Goal: Task Accomplishment & Management: Manage account settings

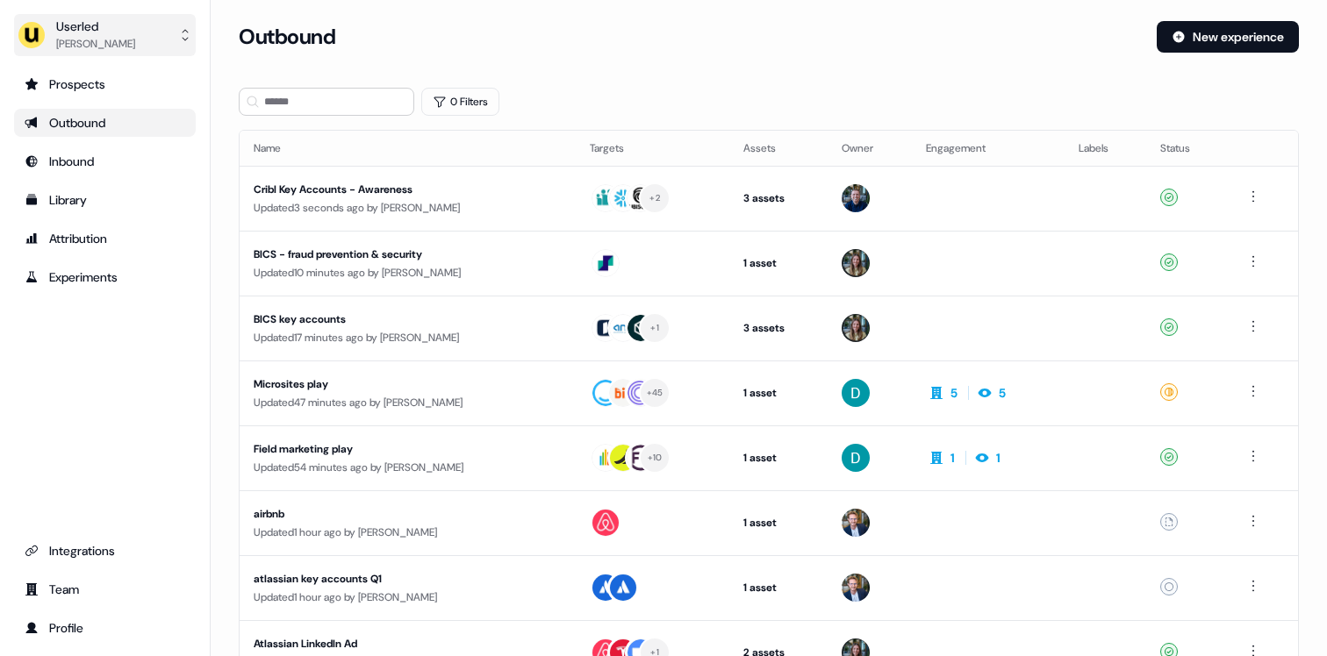
click at [38, 34] on img "side nav menu" at bounding box center [32, 35] width 28 height 28
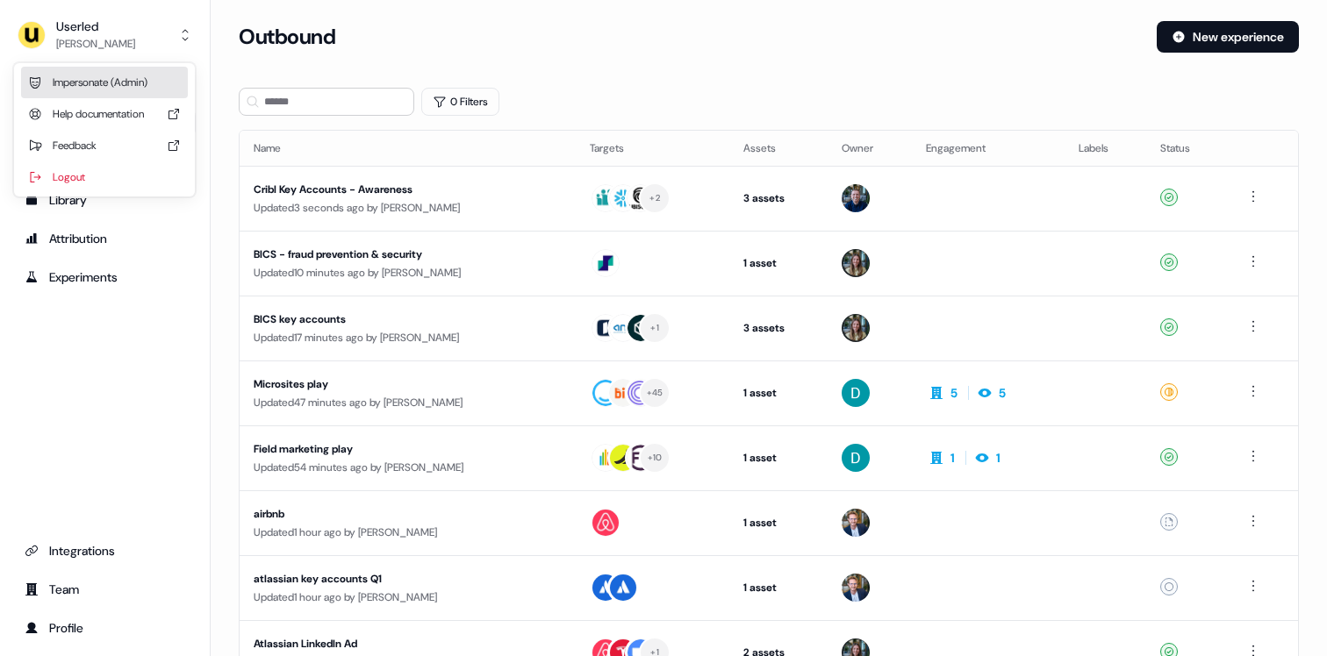
click at [54, 74] on div "Impersonate (Admin)" at bounding box center [104, 83] width 167 height 32
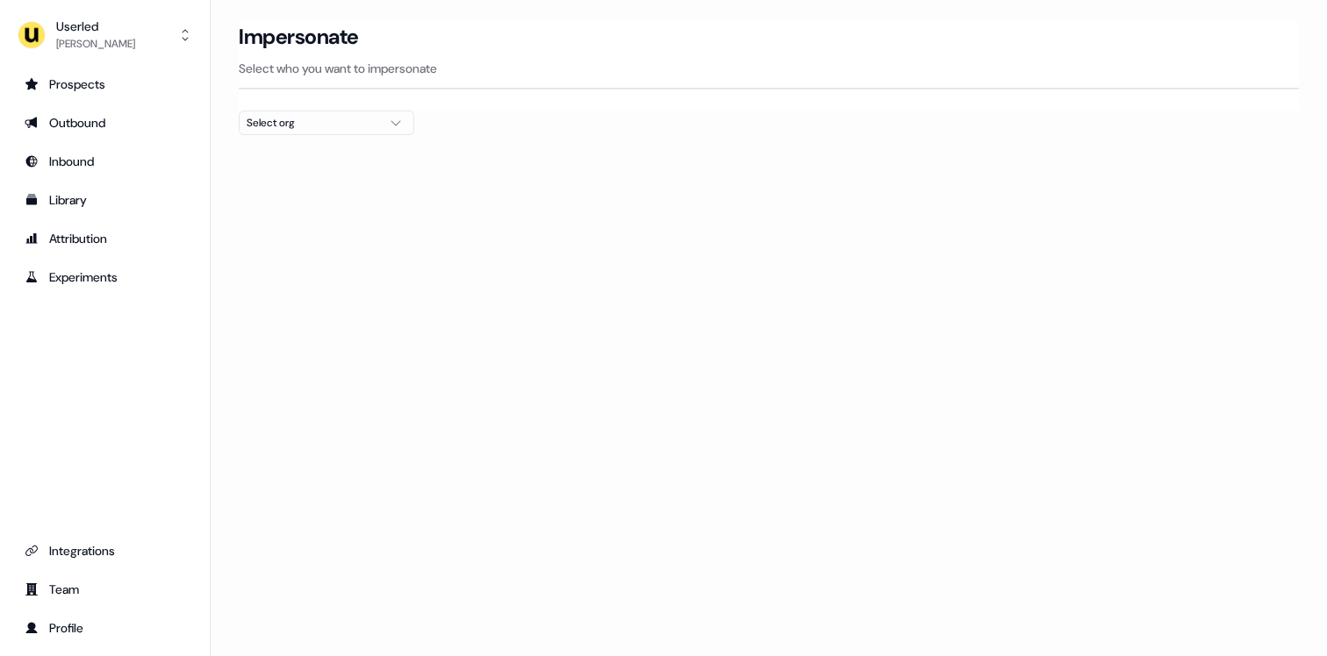
click at [308, 132] on button "Select org" at bounding box center [326, 123] width 175 height 25
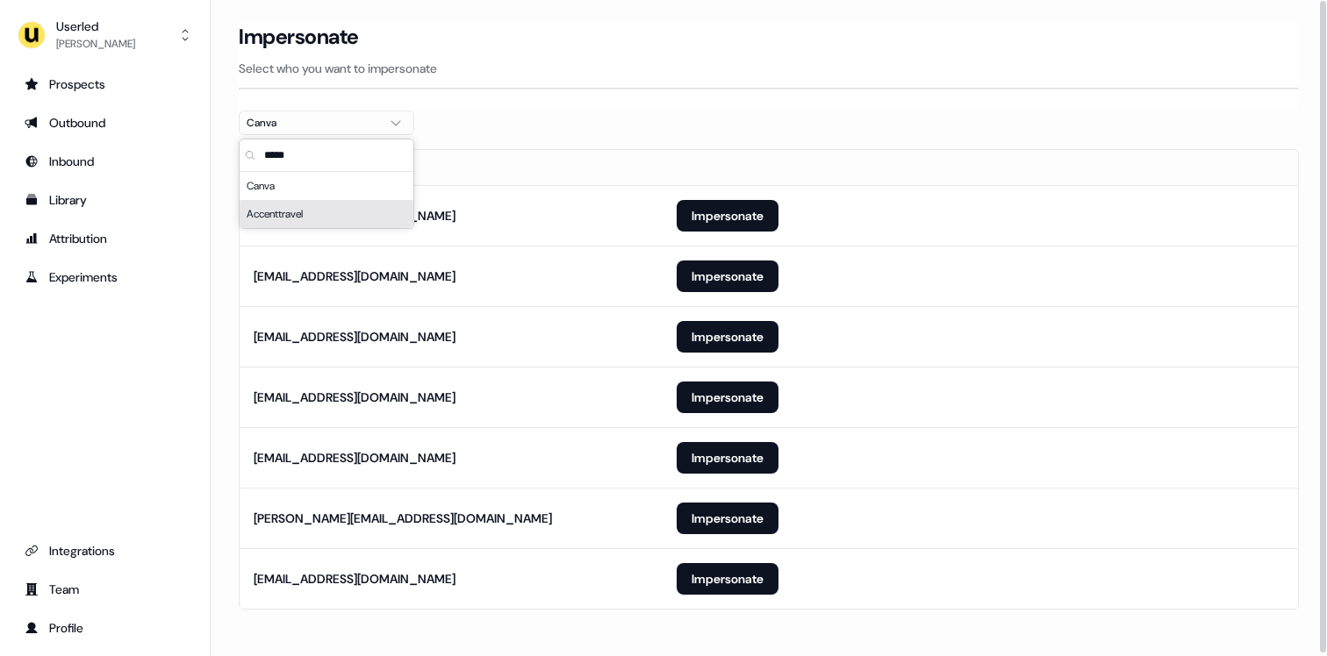
type input "*****"
click at [576, 50] on div "Impersonate" at bounding box center [769, 37] width 1060 height 32
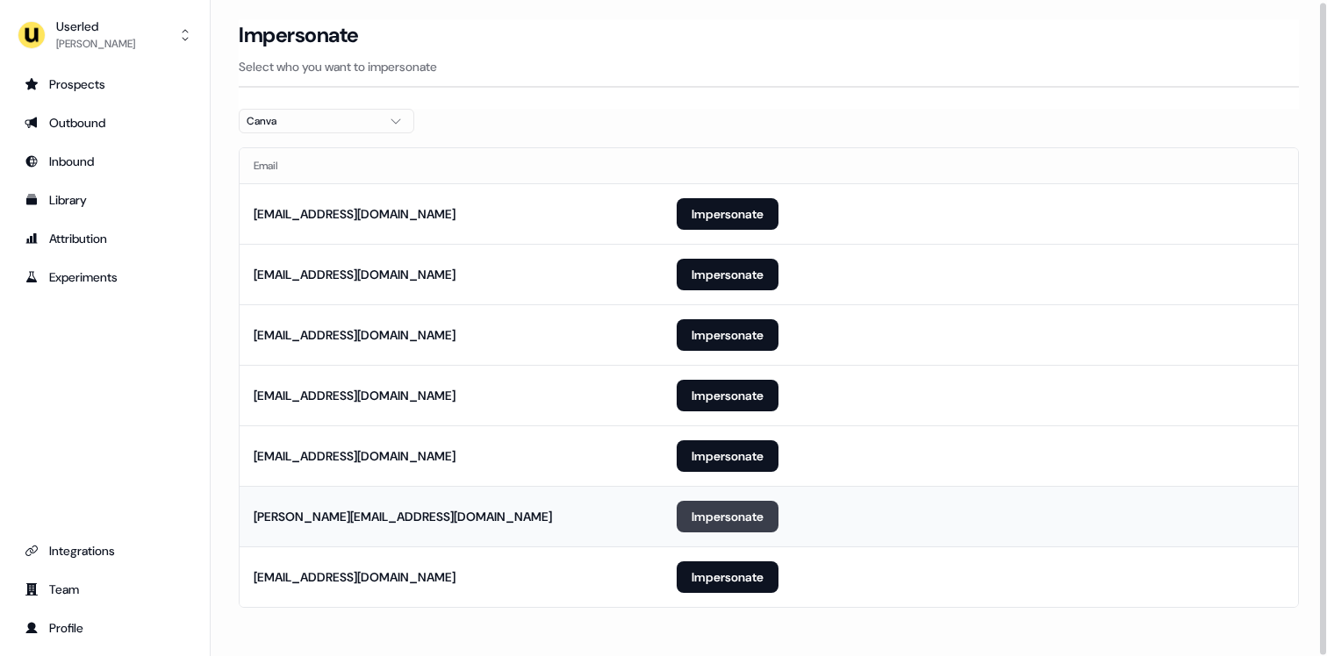
click at [706, 512] on button "Impersonate" at bounding box center [727, 517] width 102 height 32
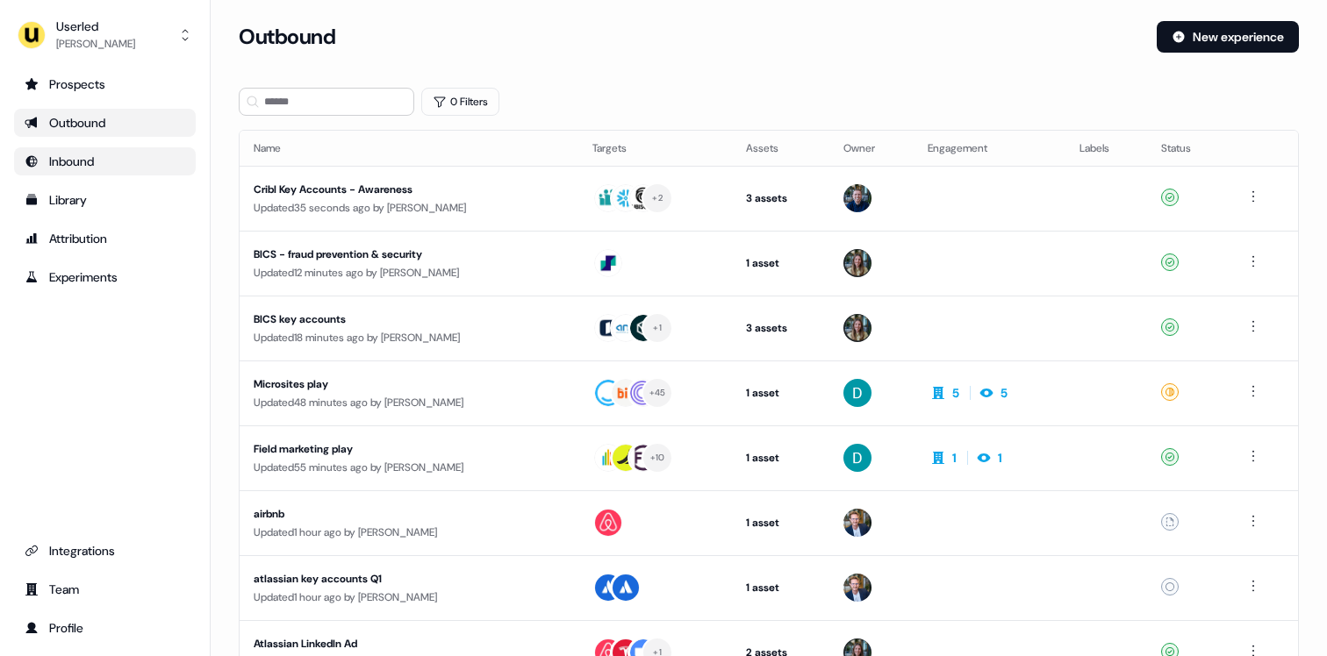
click at [107, 166] on div "Inbound" at bounding box center [105, 162] width 161 height 18
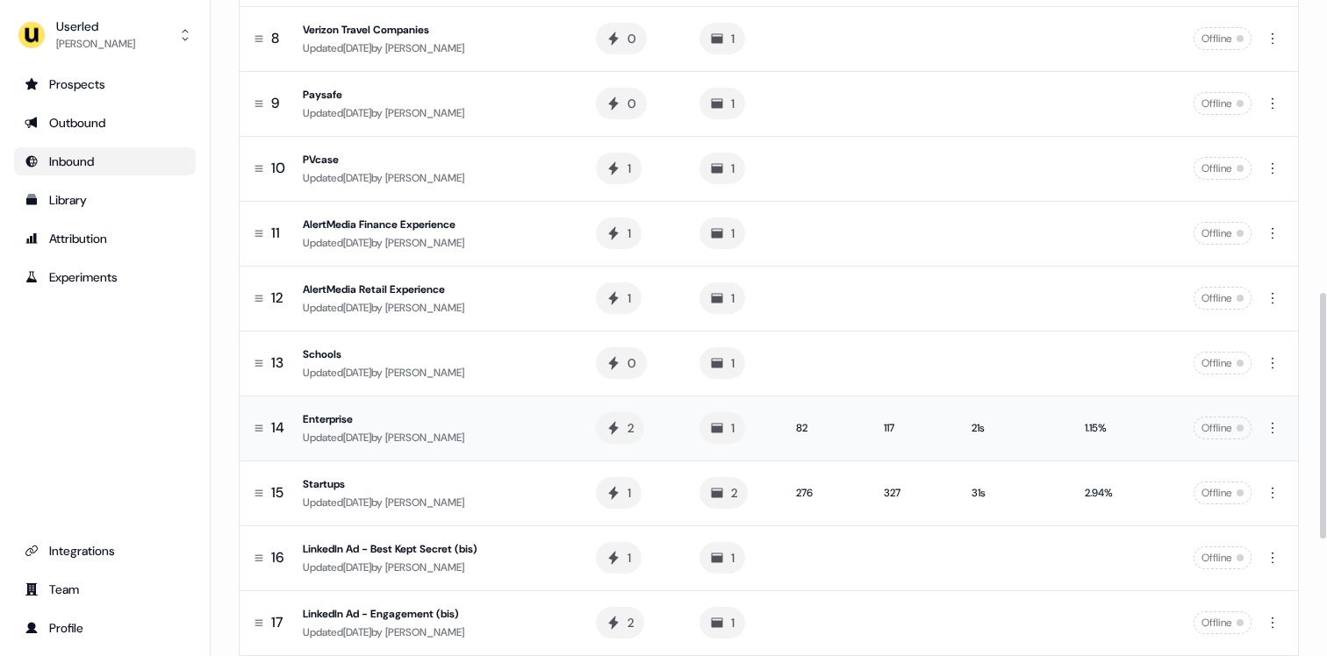
scroll to position [816, 0]
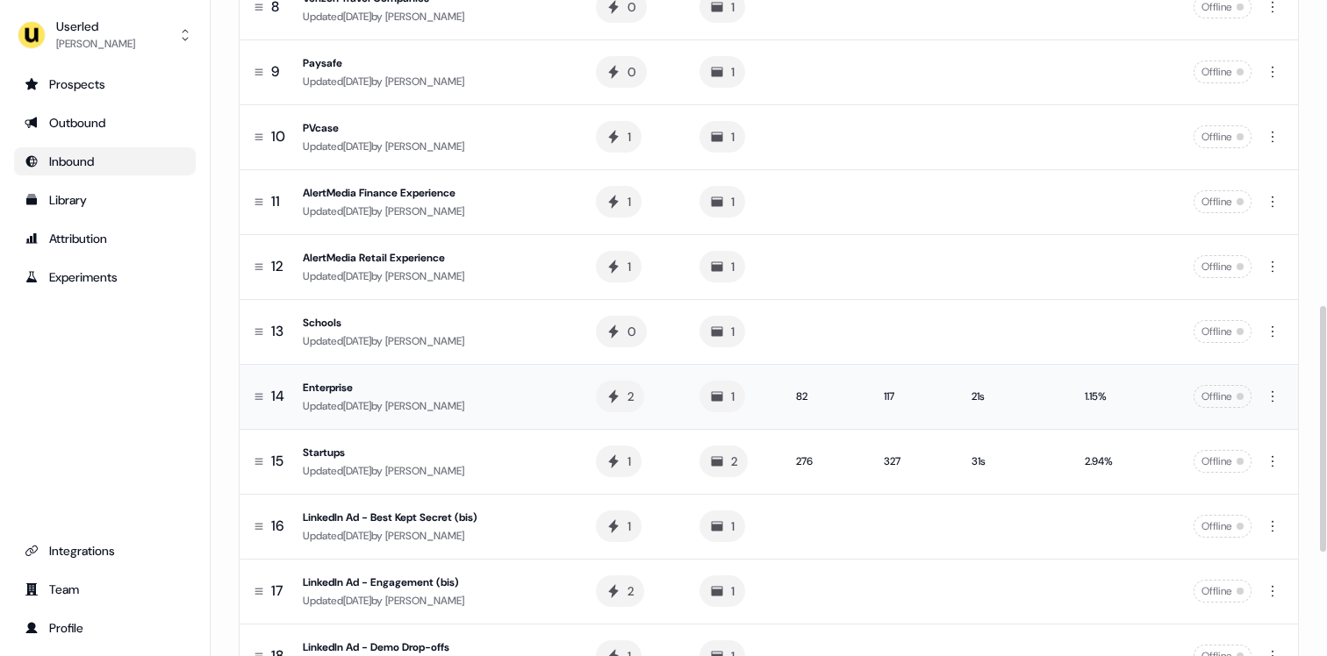
click at [538, 389] on div "Enterprise" at bounding box center [435, 388] width 265 height 18
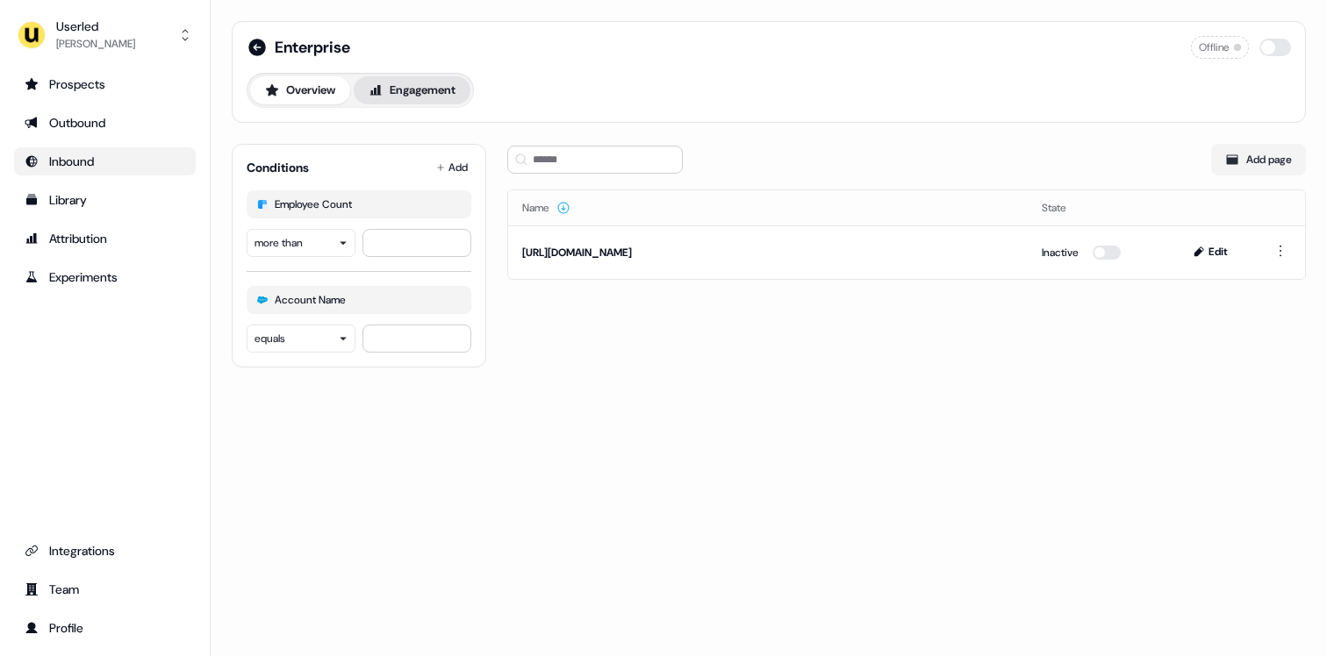
click at [411, 76] on button "Engagement" at bounding box center [412, 90] width 117 height 28
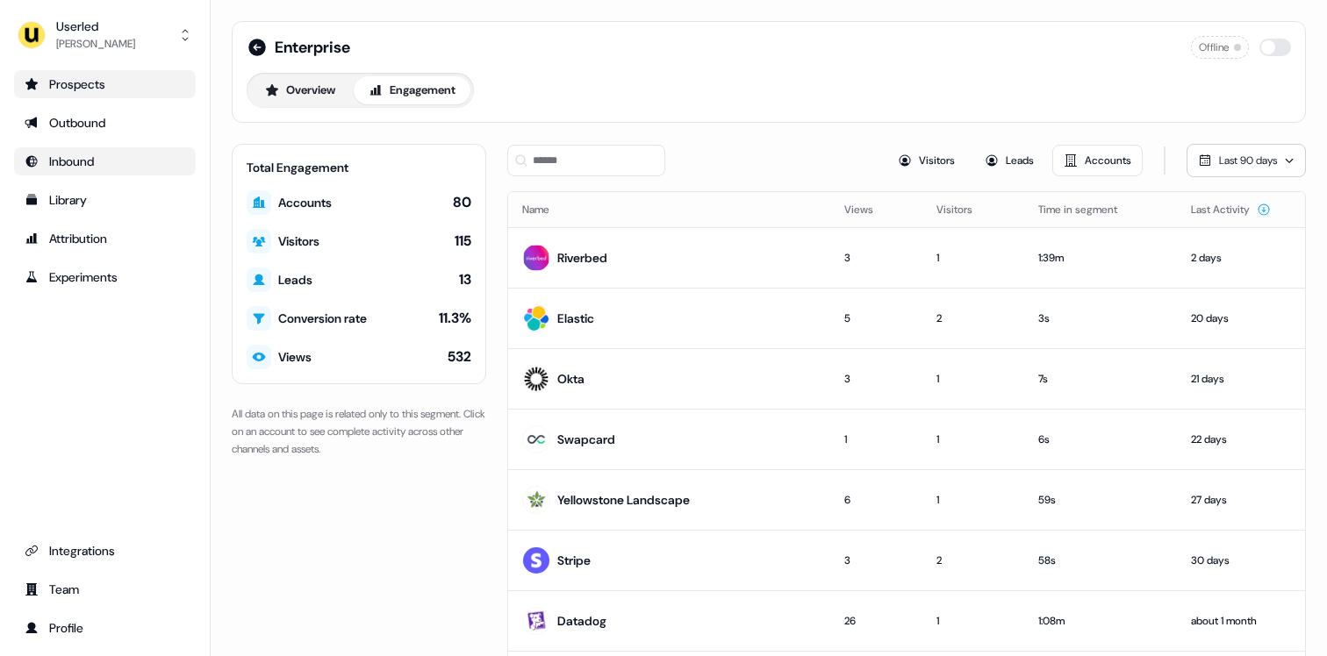
click at [61, 82] on div "Prospects" at bounding box center [105, 84] width 161 height 18
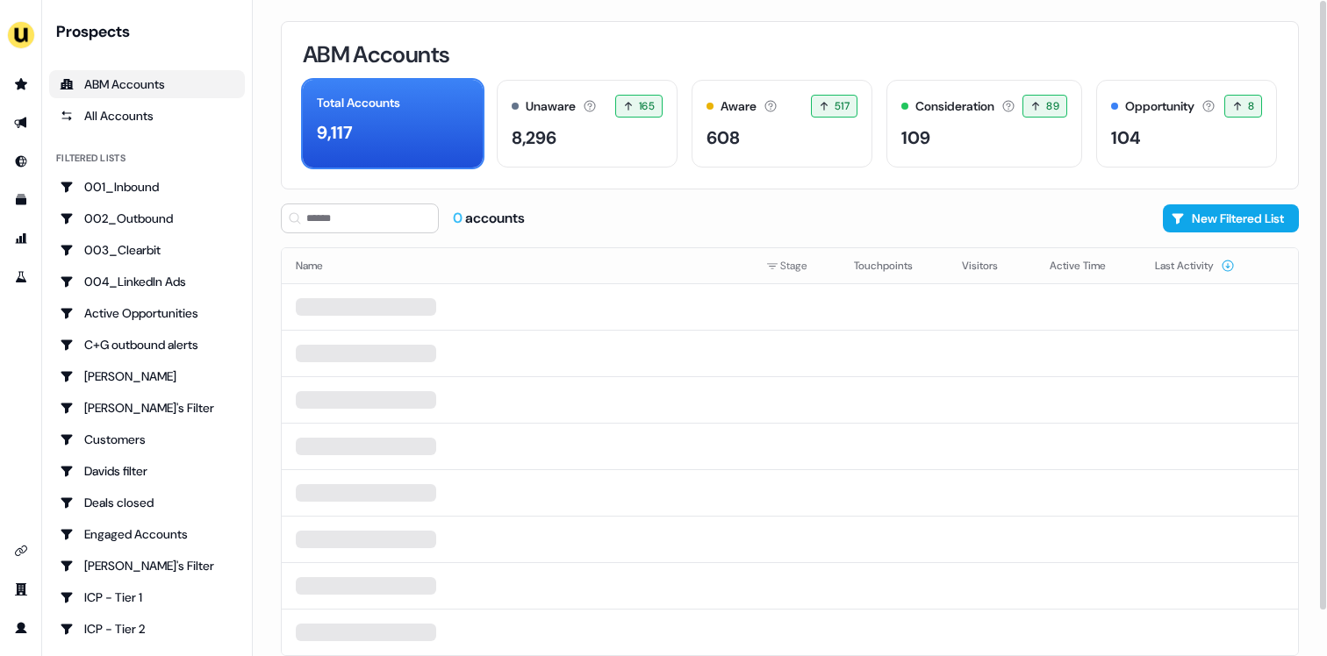
click at [579, 18] on div "ABM Accounts Total Accounts 9,117 Unaware The default stage all accounts start …" at bounding box center [790, 328] width 1074 height 656
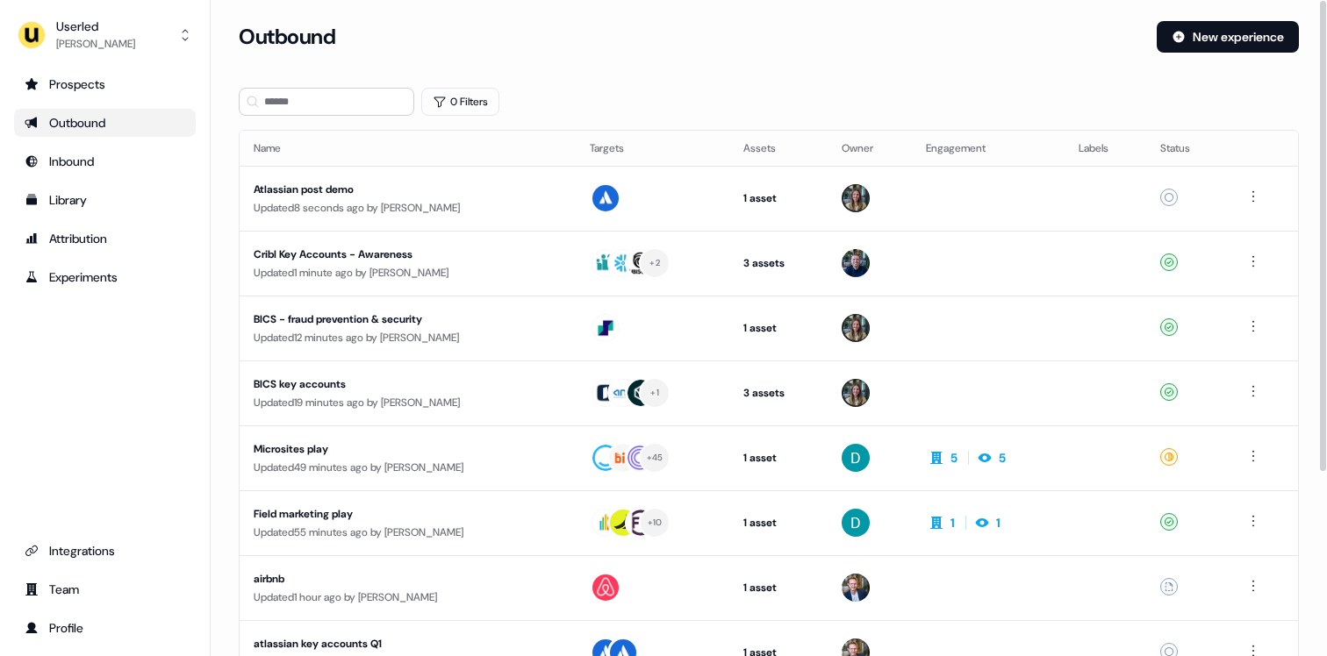
click at [751, 48] on div "Outbound" at bounding box center [691, 37] width 904 height 32
